Goal: Check status

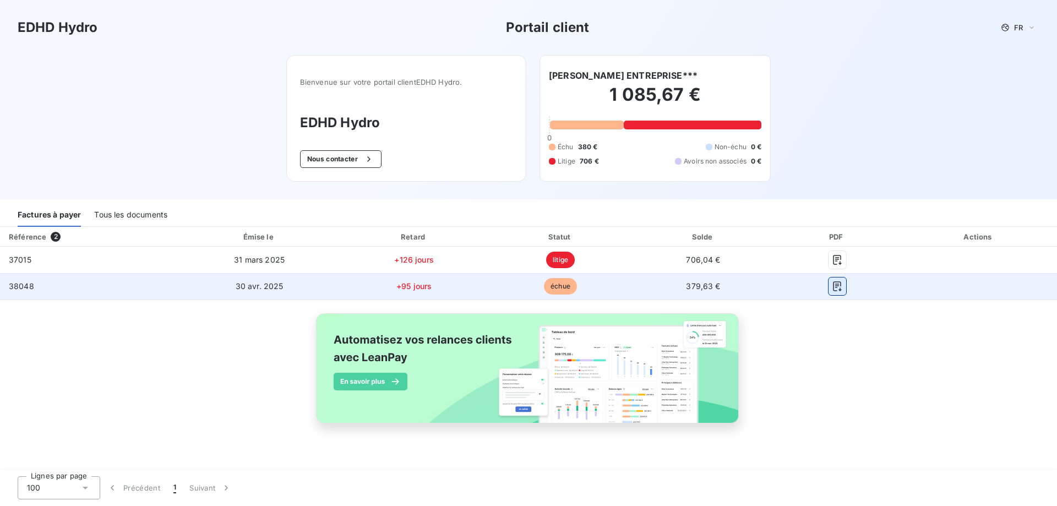
click at [838, 285] on icon "button" at bounding box center [837, 286] width 11 height 11
